Goal: Information Seeking & Learning: Learn about a topic

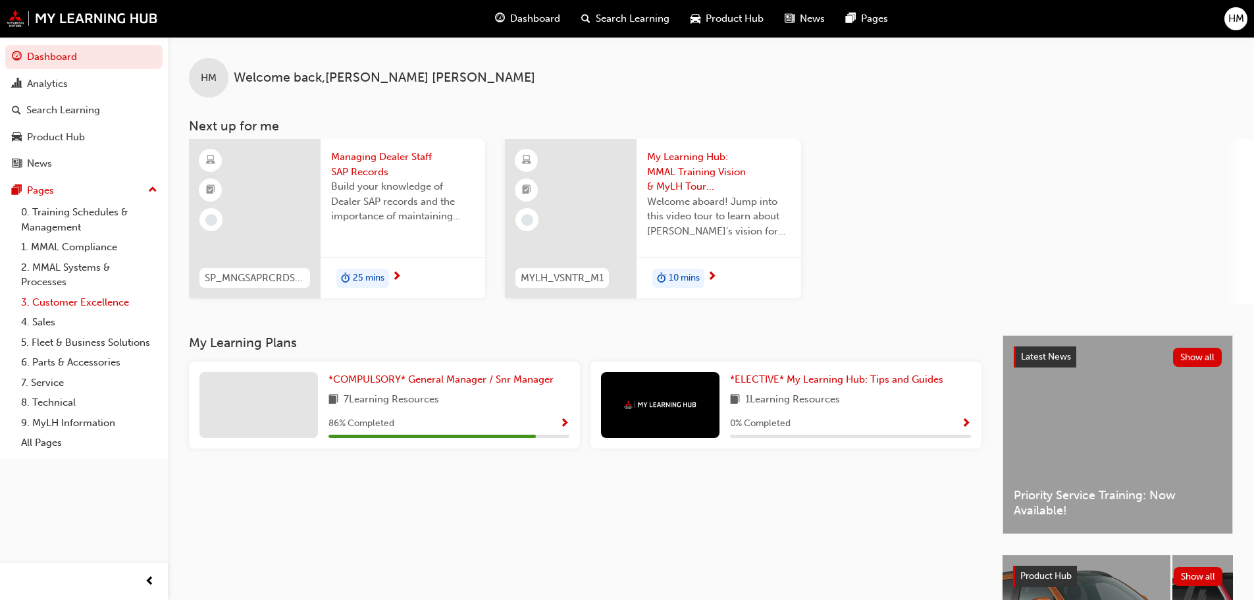
click at [63, 308] on link "3. Customer Excellence" at bounding box center [89, 302] width 147 height 20
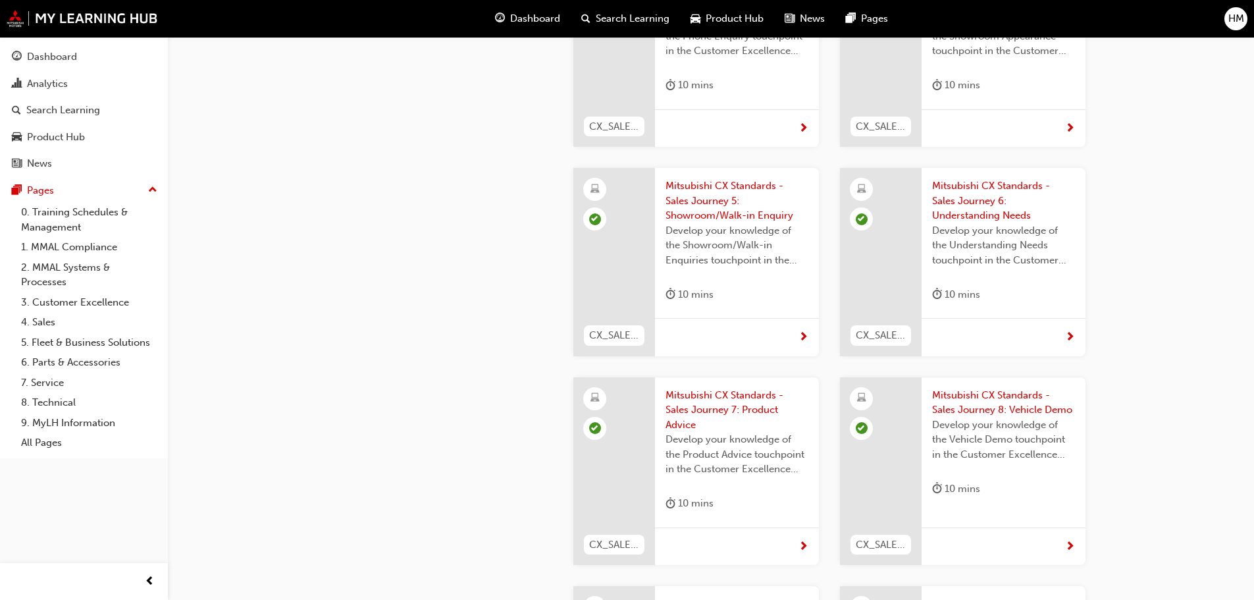
scroll to position [922, 0]
click at [793, 525] on div at bounding box center [737, 544] width 164 height 38
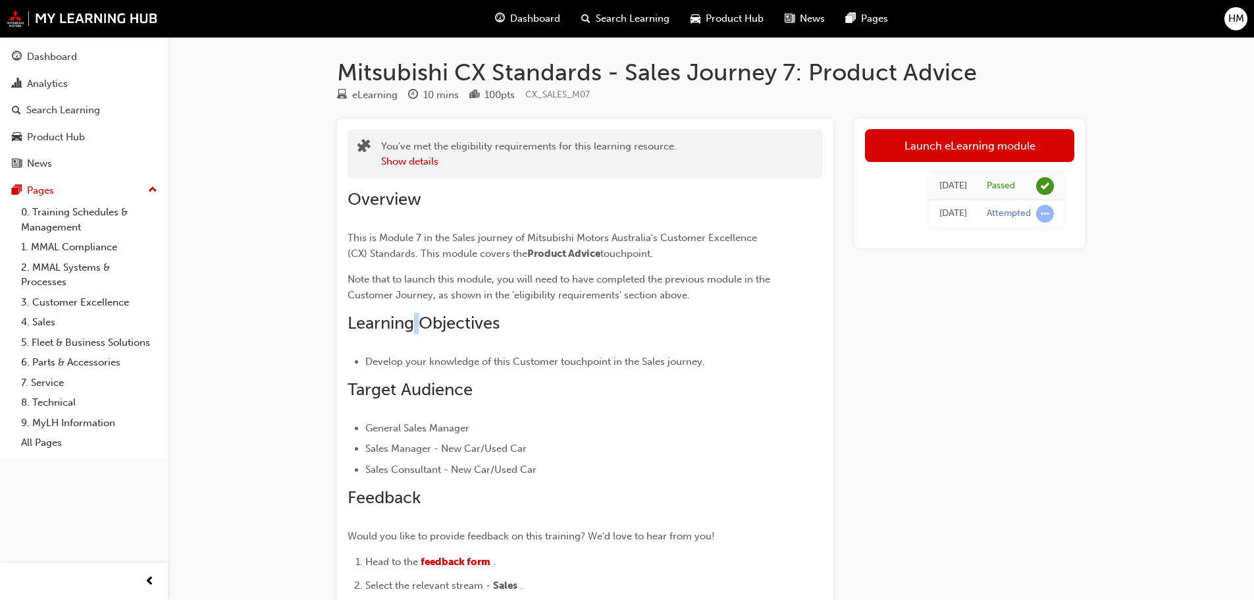
click at [417, 329] on span "Learning Objectives" at bounding box center [424, 323] width 152 height 20
click at [984, 142] on link "Launch eLearning module" at bounding box center [969, 145] width 209 height 33
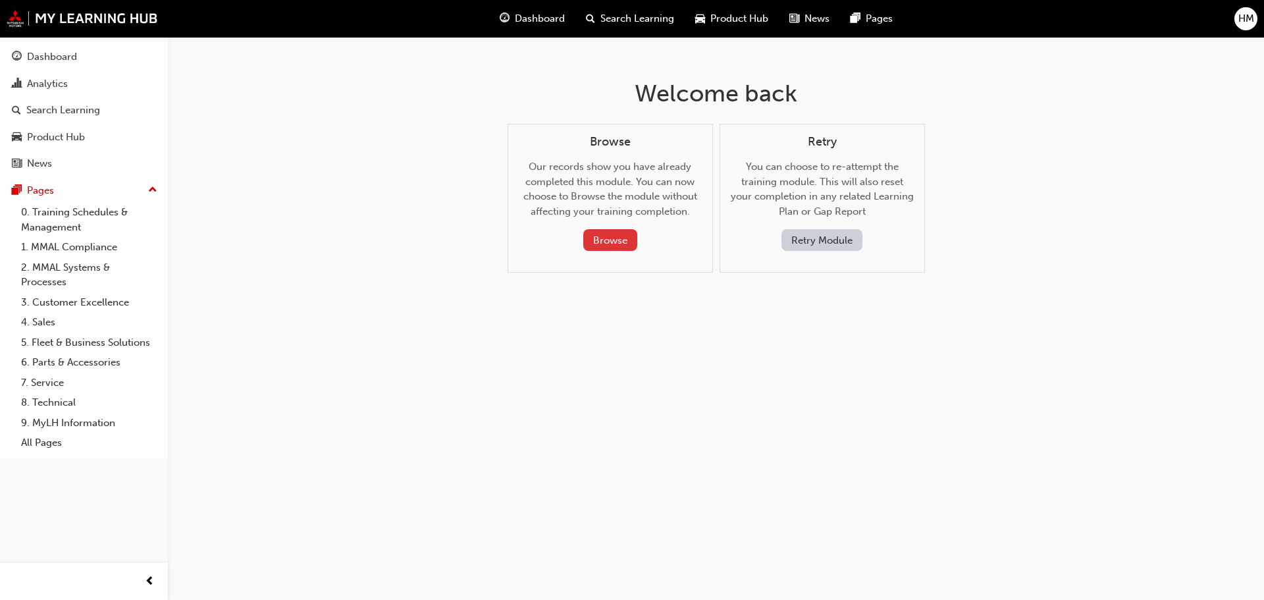
click at [619, 238] on button "Browse" at bounding box center [610, 240] width 54 height 22
